Goal: Task Accomplishment & Management: Use online tool/utility

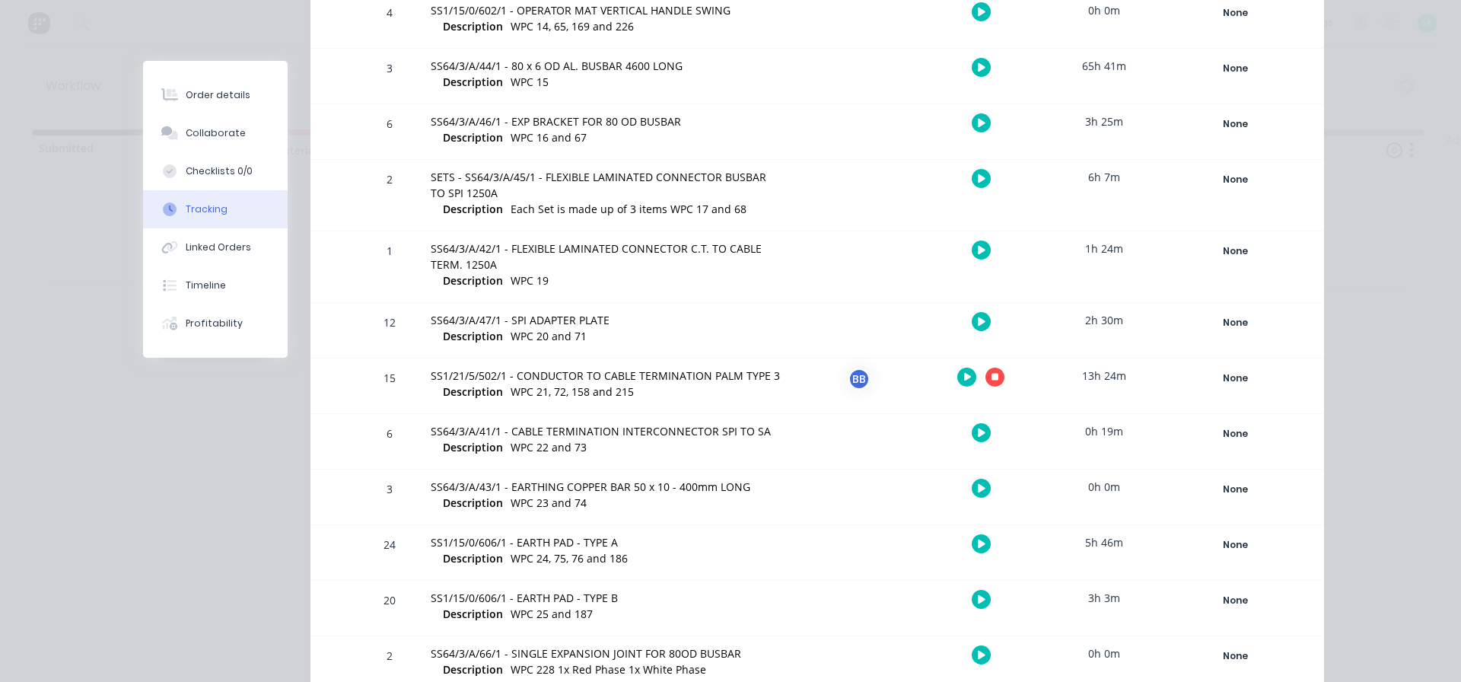
scroll to position [761, 0]
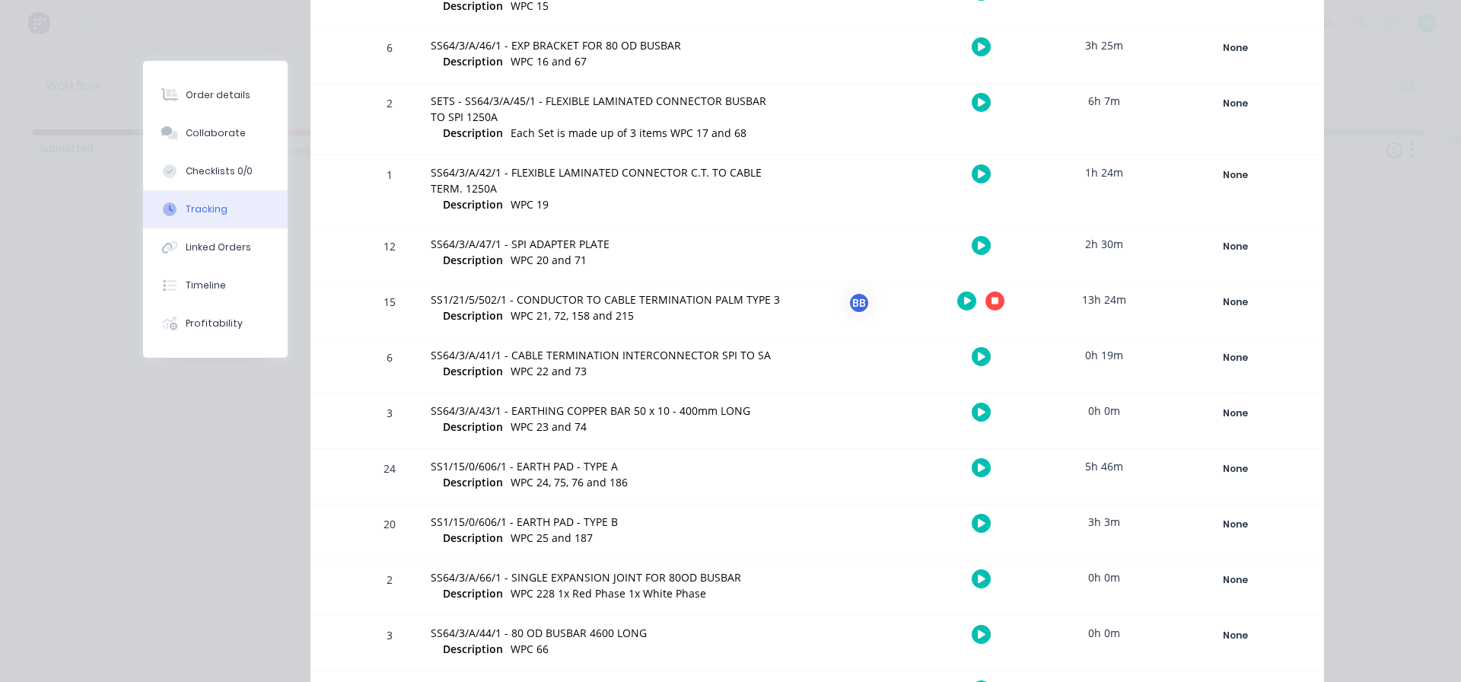
click at [991, 298] on icon "button" at bounding box center [995, 301] width 8 height 8
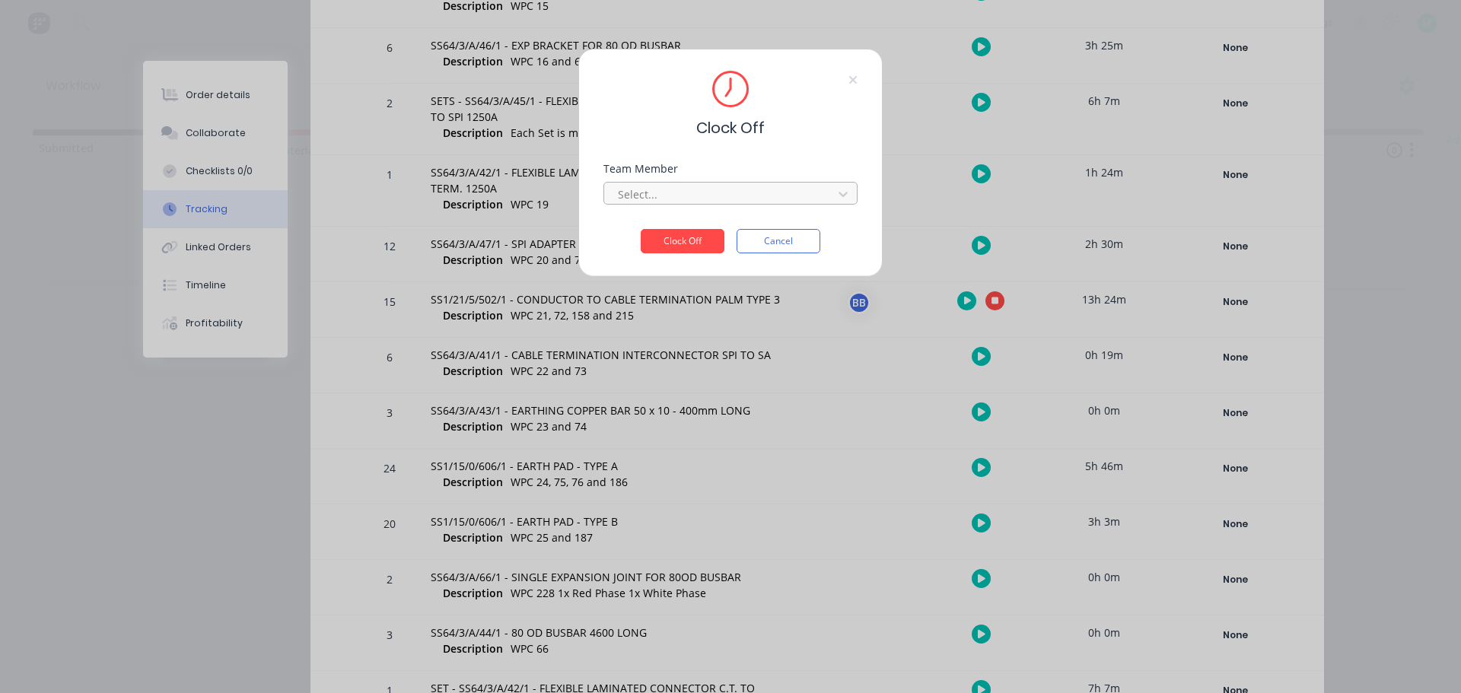
click at [778, 196] on div at bounding box center [720, 194] width 208 height 19
click at [842, 122] on div "Clock Off" at bounding box center [730, 105] width 254 height 68
click at [788, 249] on button "Cancel" at bounding box center [778, 241] width 84 height 24
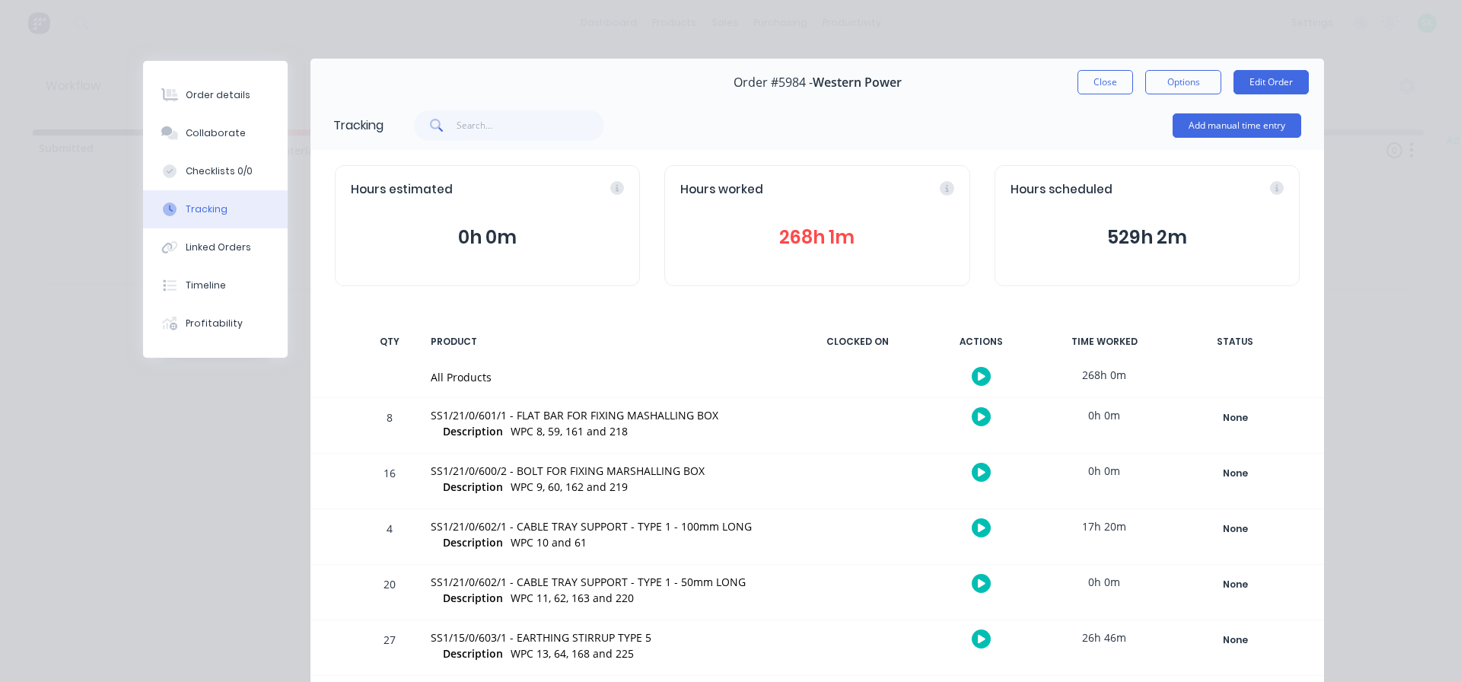
scroll to position [0, 0]
click at [1097, 84] on button "Close" at bounding box center [1105, 84] width 56 height 24
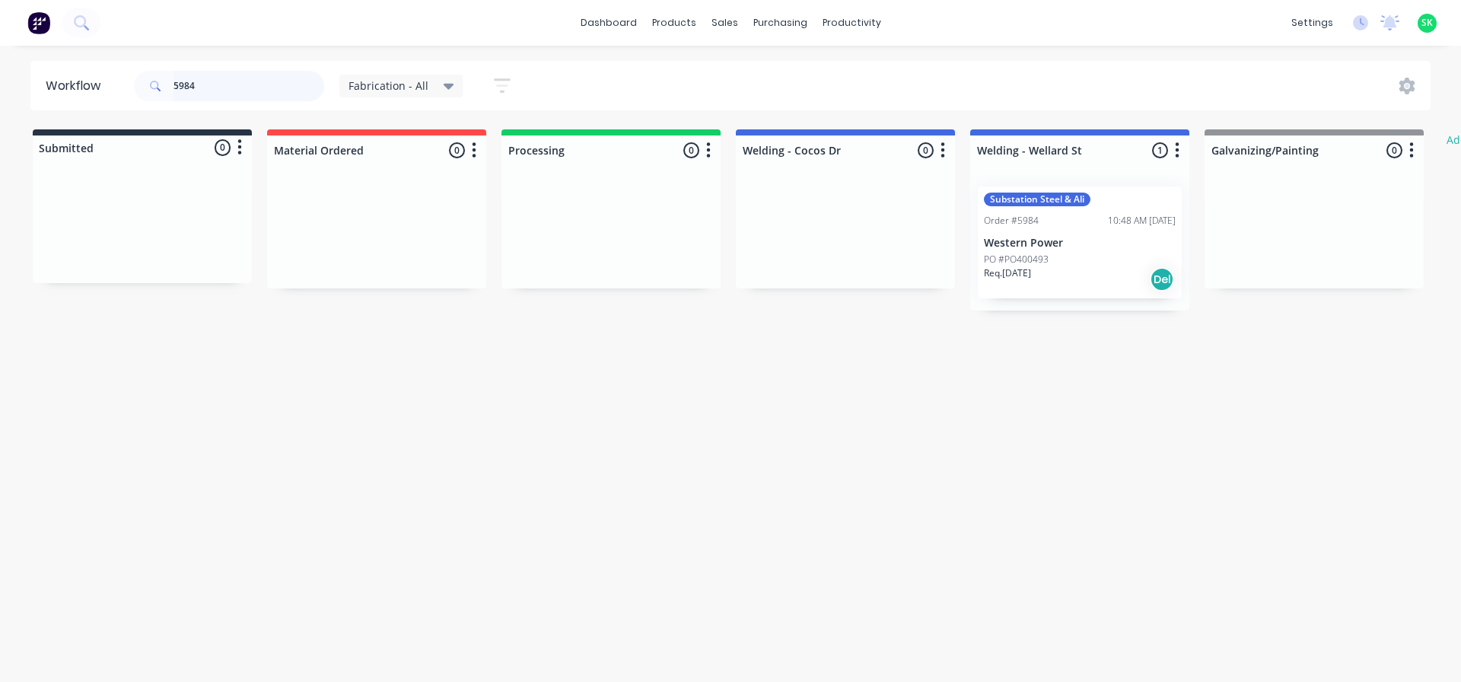
drag, startPoint x: 211, startPoint y: 87, endPoint x: 0, endPoint y: 30, distance: 218.3
click at [0, 30] on div "dashboard products sales purchasing productivity dashboard products Product Cat…" at bounding box center [730, 295] width 1461 height 590
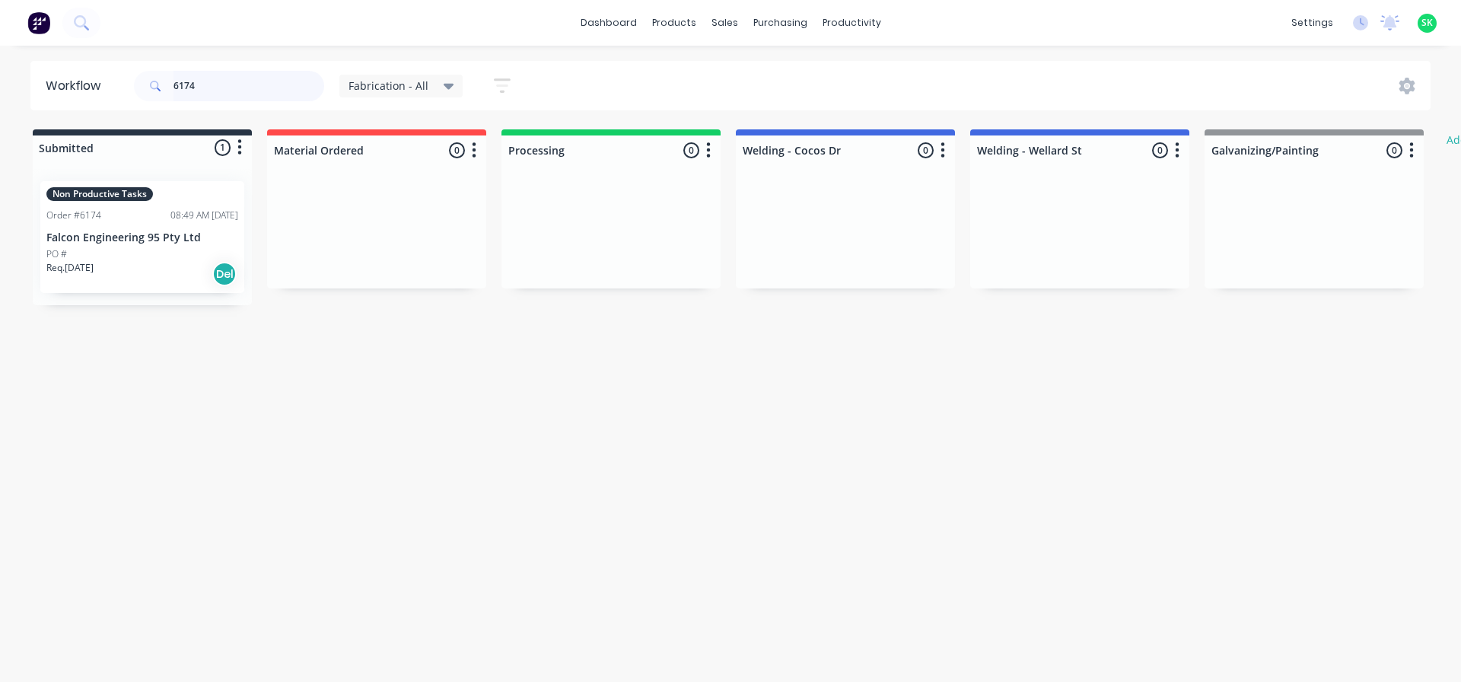
type input "6174"
click at [150, 250] on div "PO #" at bounding box center [142, 254] width 192 height 14
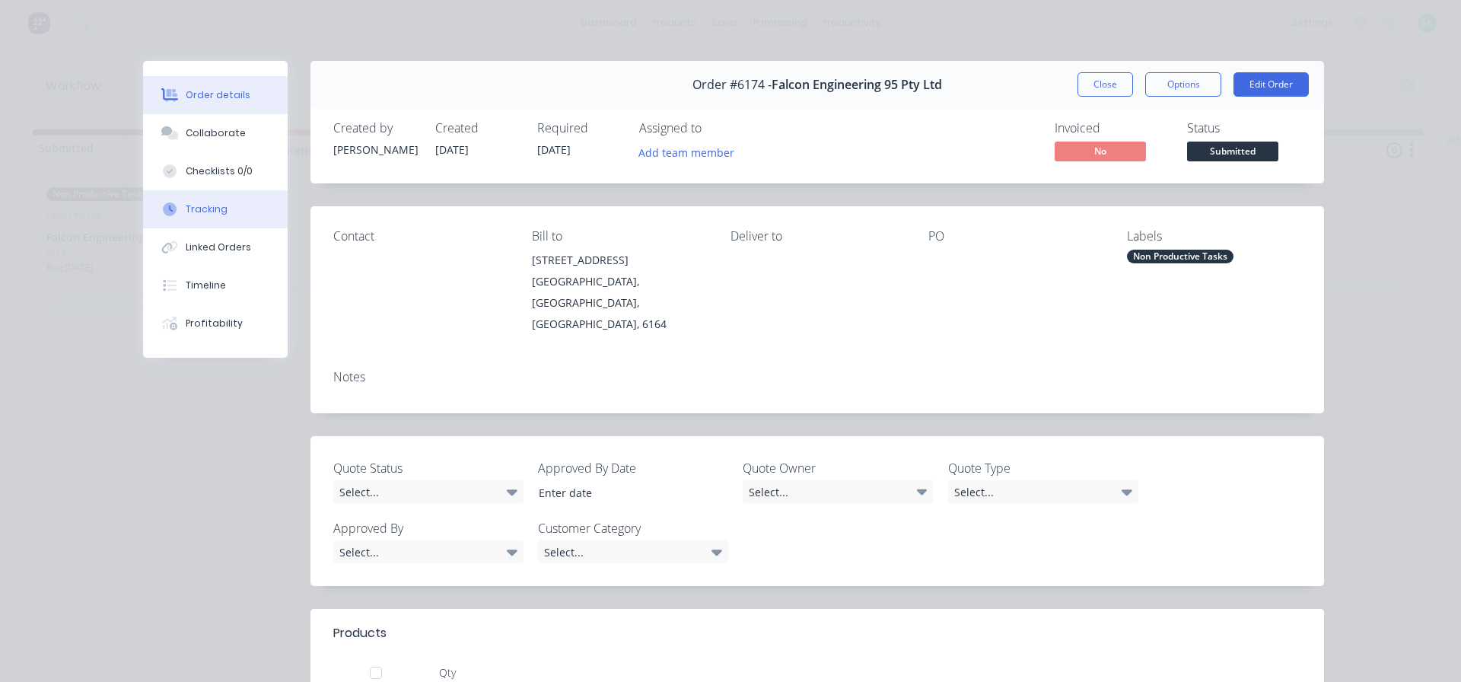
click at [208, 210] on div "Tracking" at bounding box center [207, 209] width 42 height 14
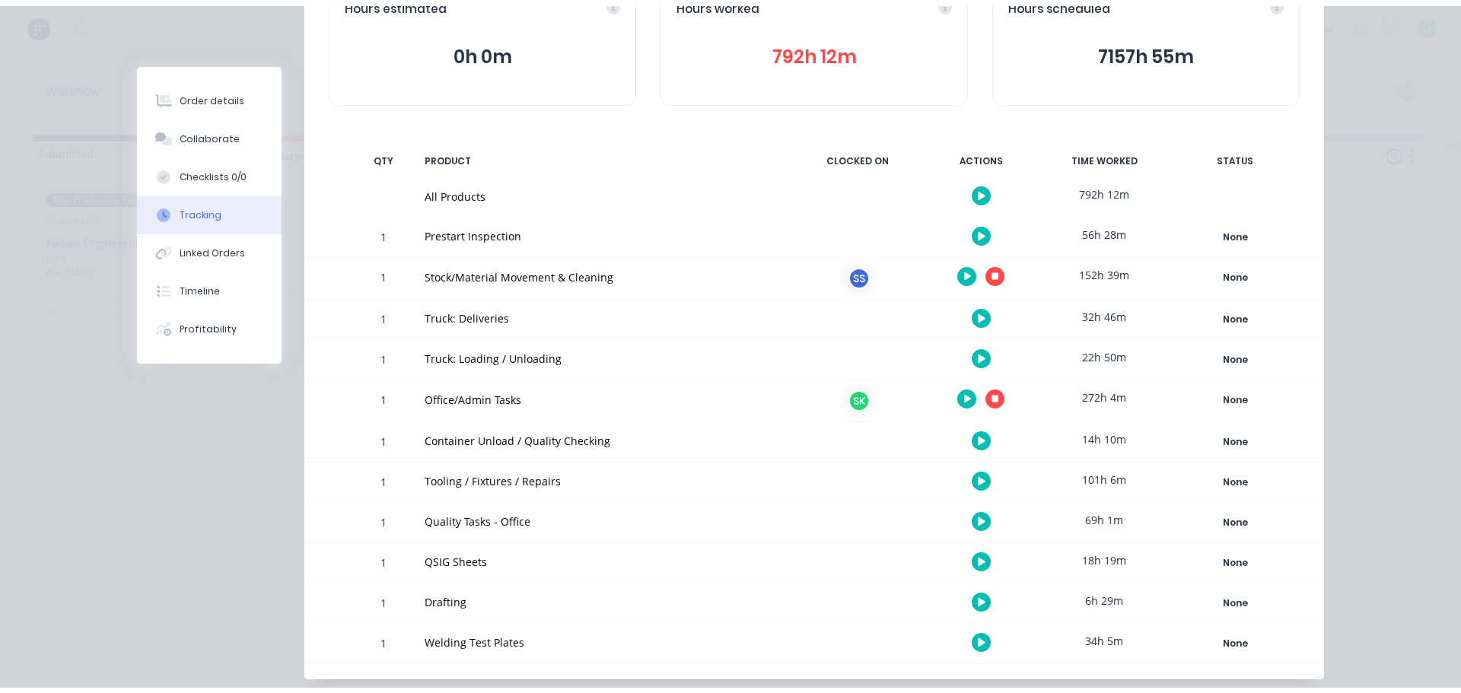
scroll to position [228, 0]
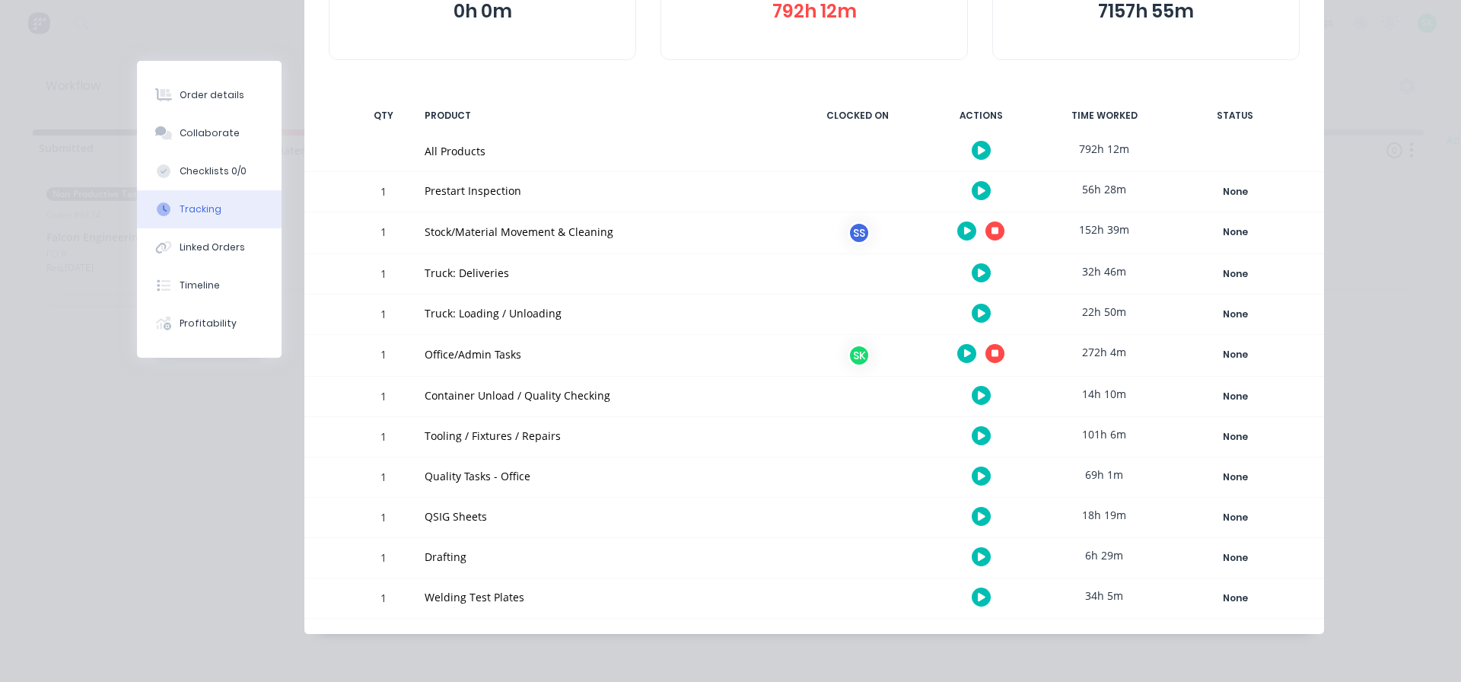
click at [993, 234] on button "button" at bounding box center [994, 230] width 19 height 19
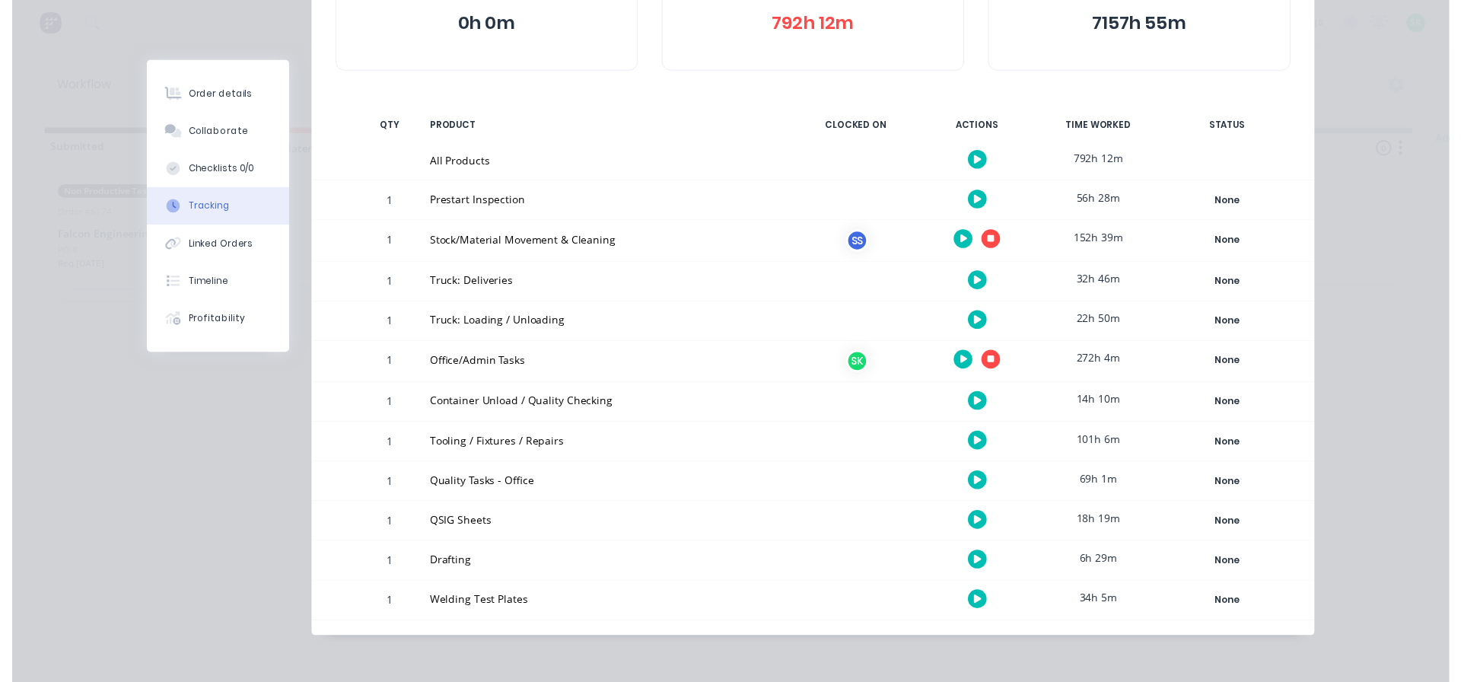
scroll to position [217, 0]
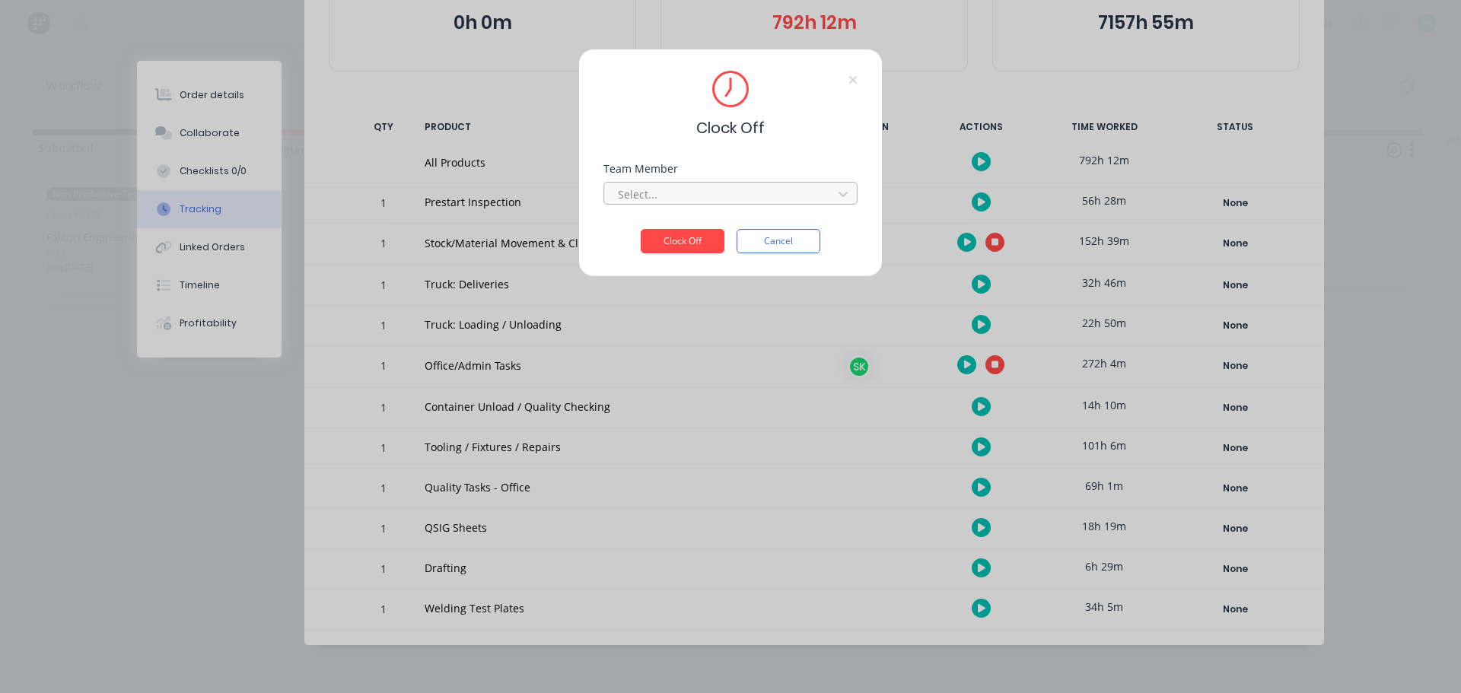
click at [751, 183] on div "Select..." at bounding box center [721, 194] width 218 height 23
click at [716, 224] on div "[PERSON_NAME]" at bounding box center [730, 228] width 254 height 28
click at [691, 242] on button "Clock Off" at bounding box center [683, 241] width 84 height 24
